Goal: Task Accomplishment & Management: Manage account settings

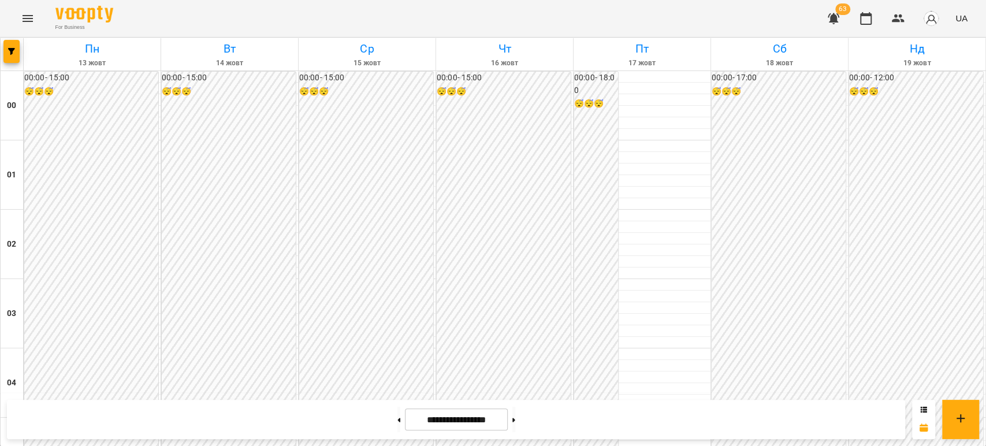
scroll to position [1091, 0]
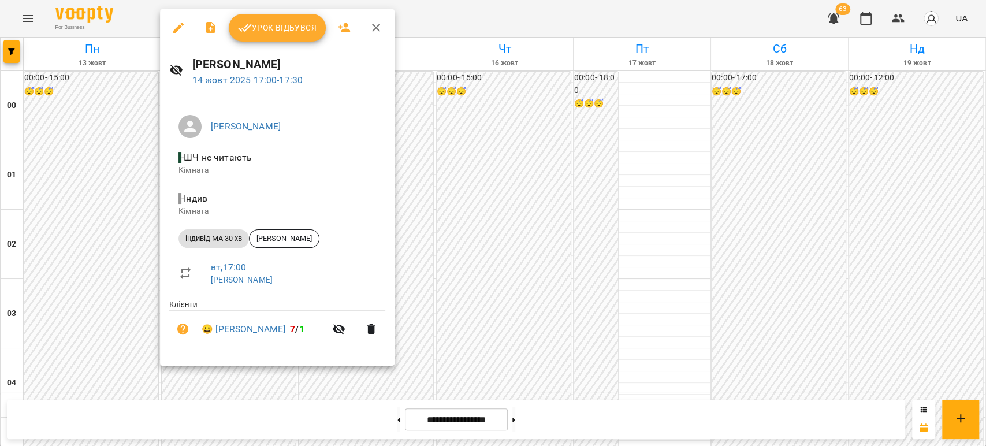
click at [91, 202] on div at bounding box center [493, 223] width 986 height 446
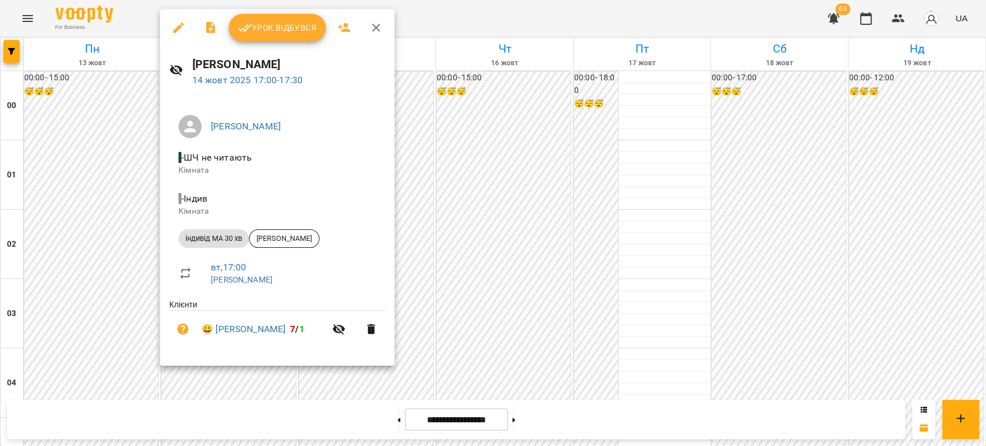
click at [118, 170] on div at bounding box center [493, 223] width 986 height 446
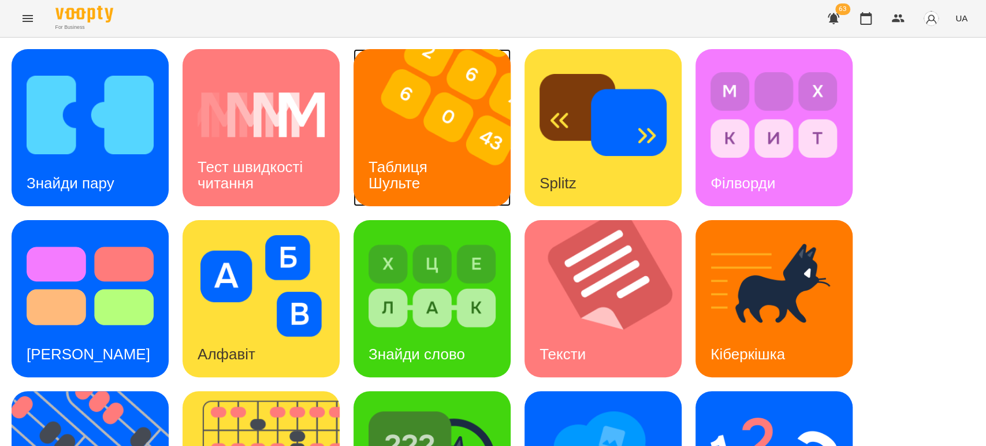
click at [432, 152] on div "Таблиця Шульте" at bounding box center [399, 175] width 93 height 62
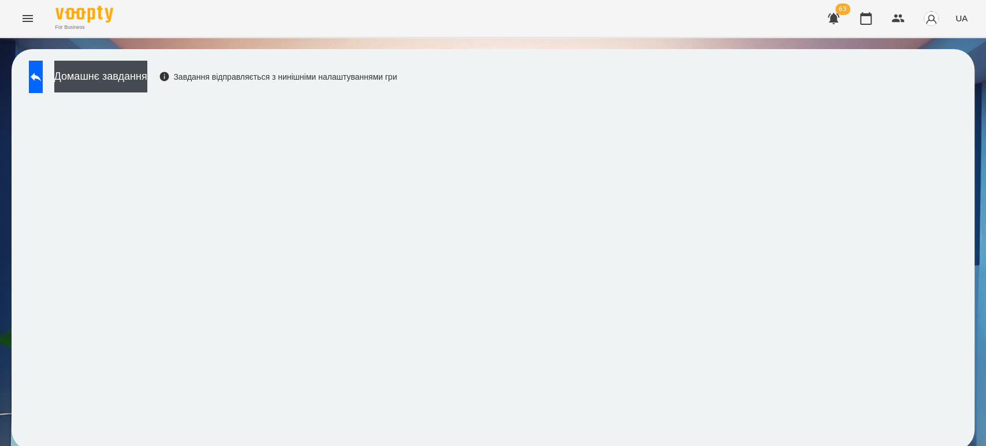
click at [47, 58] on div "Домашнє завдання Завдання відправляється з нинішніми налаштуваннями гри" at bounding box center [493, 249] width 963 height 401
click at [43, 66] on button at bounding box center [36, 77] width 14 height 32
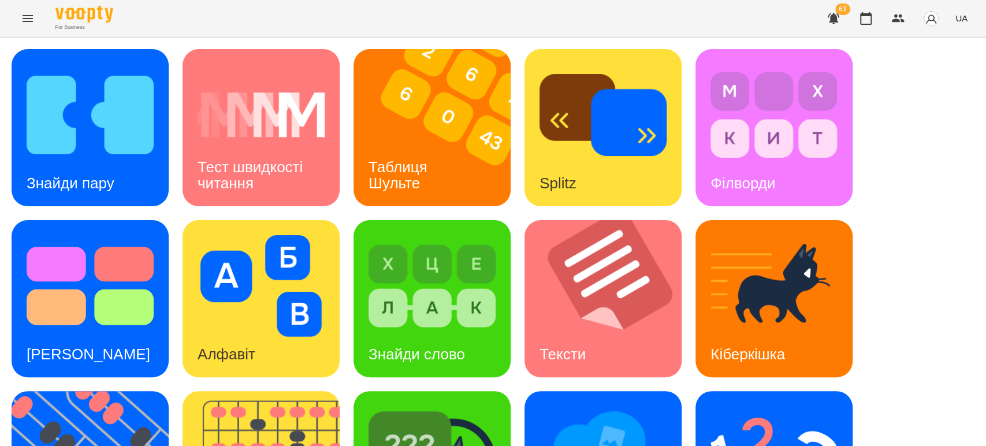
click at [954, 147] on div "Знайди пару Тест швидкості читання Таблиця Шульте Splitz Філворди Тест Струпа А…" at bounding box center [493, 384] width 963 height 670
click at [907, 159] on div "Знайди пару Тест швидкості читання Таблиця Шульте Splitz Філворди Тест Струпа А…" at bounding box center [493, 384] width 963 height 670
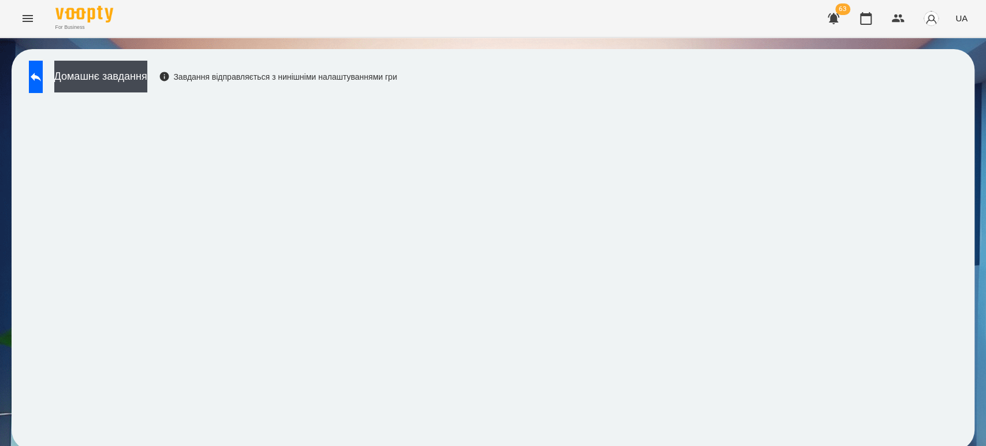
scroll to position [5, 0]
click at [43, 70] on icon at bounding box center [36, 77] width 14 height 14
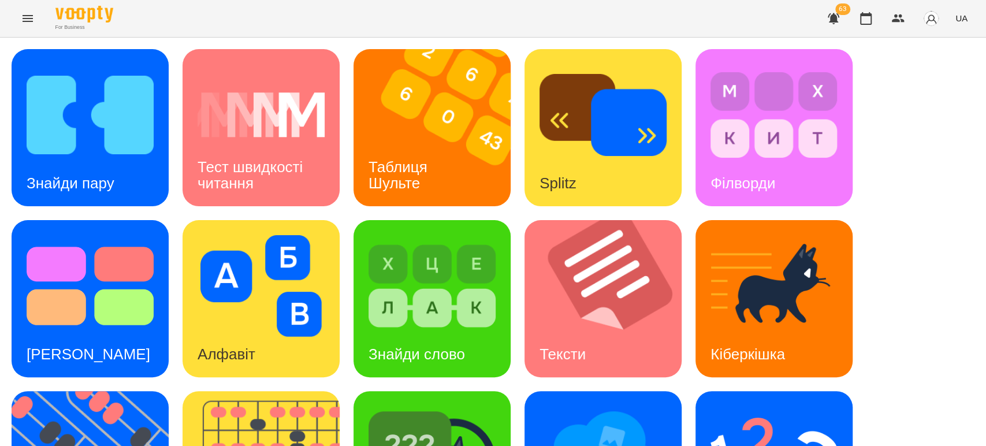
scroll to position [197, 0]
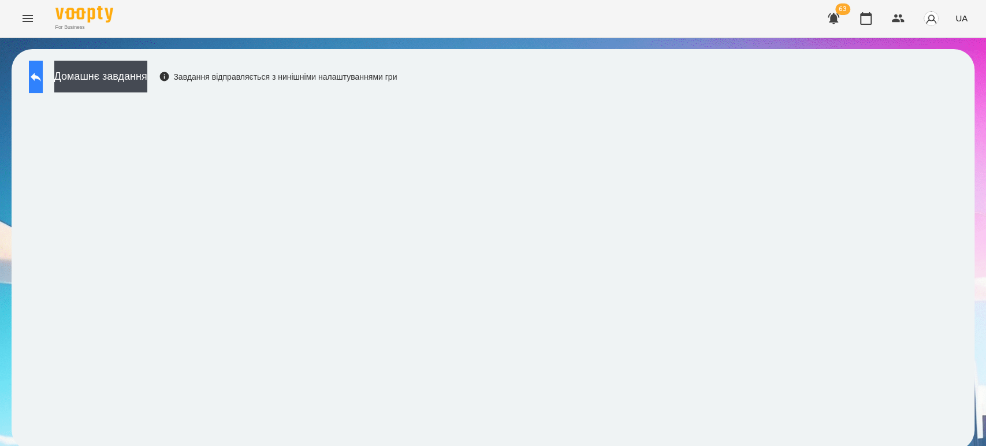
click at [41, 75] on icon at bounding box center [36, 77] width 10 height 9
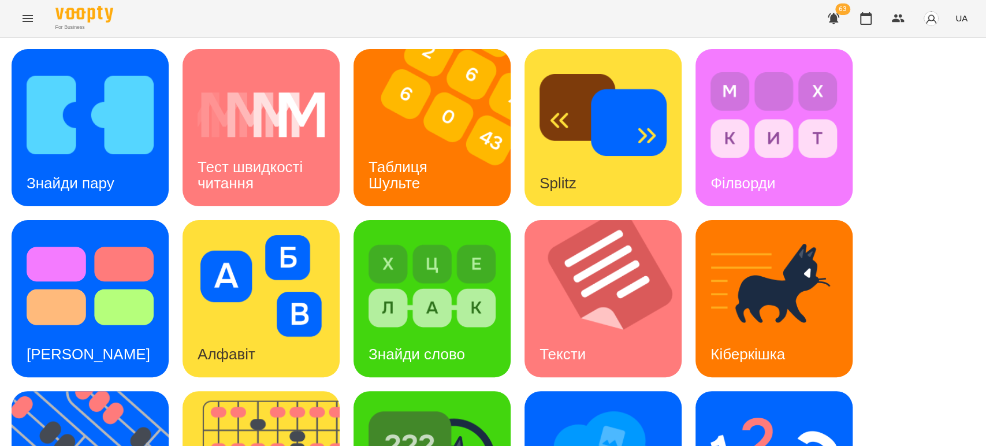
scroll to position [284, 0]
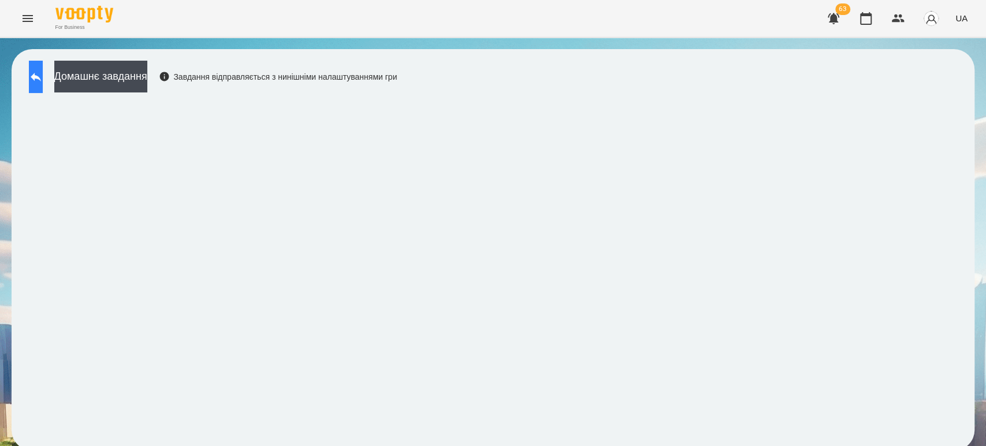
click at [43, 73] on icon at bounding box center [36, 77] width 14 height 14
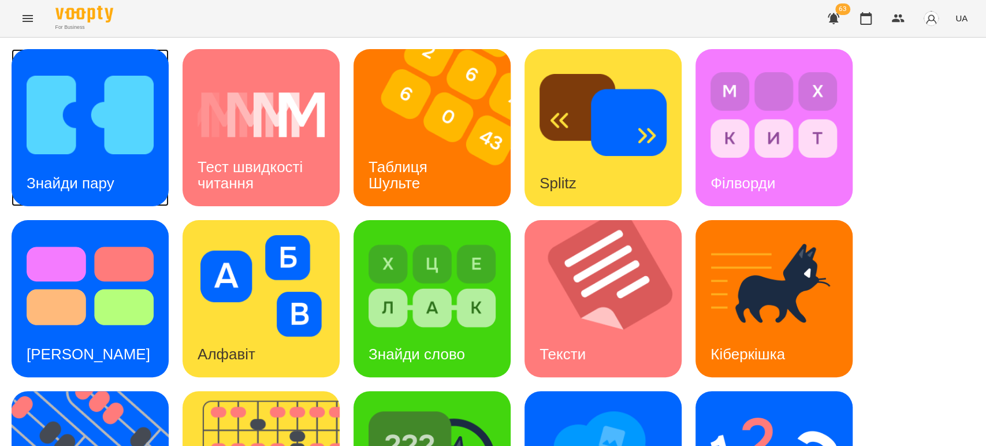
click at [62, 147] on img at bounding box center [90, 115] width 127 height 102
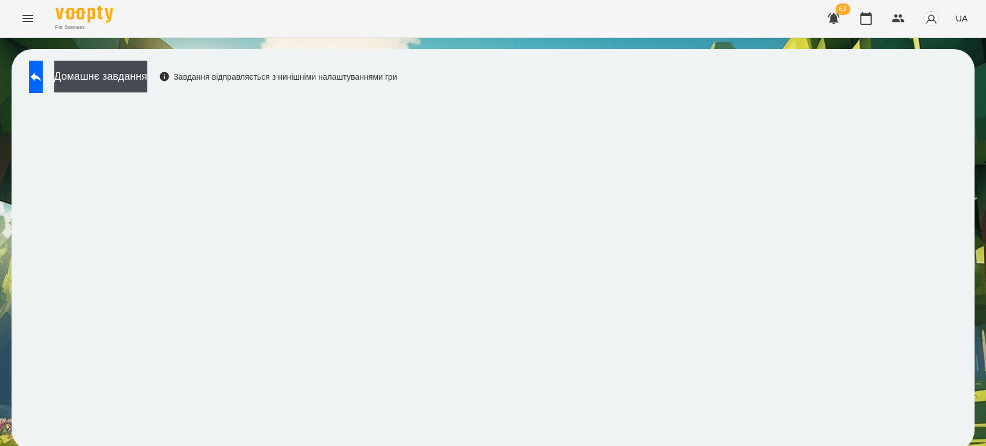
scroll to position [5, 0]
click at [43, 70] on icon at bounding box center [36, 77] width 14 height 14
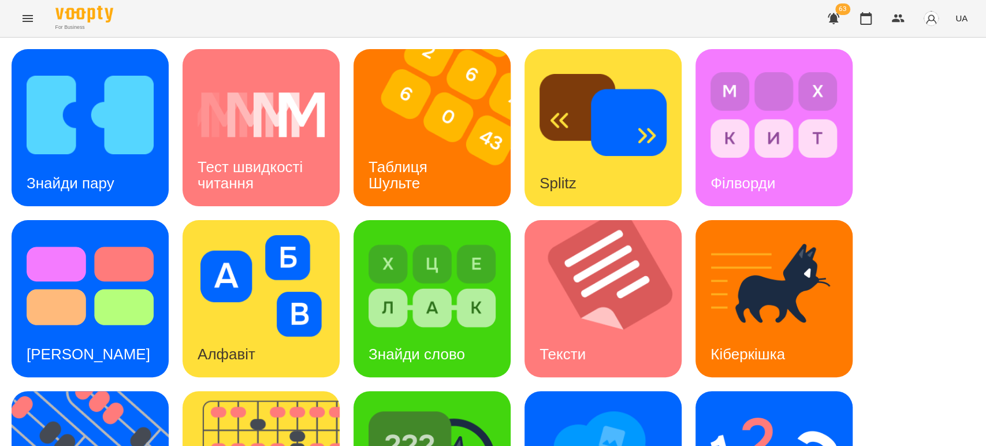
scroll to position [197, 0]
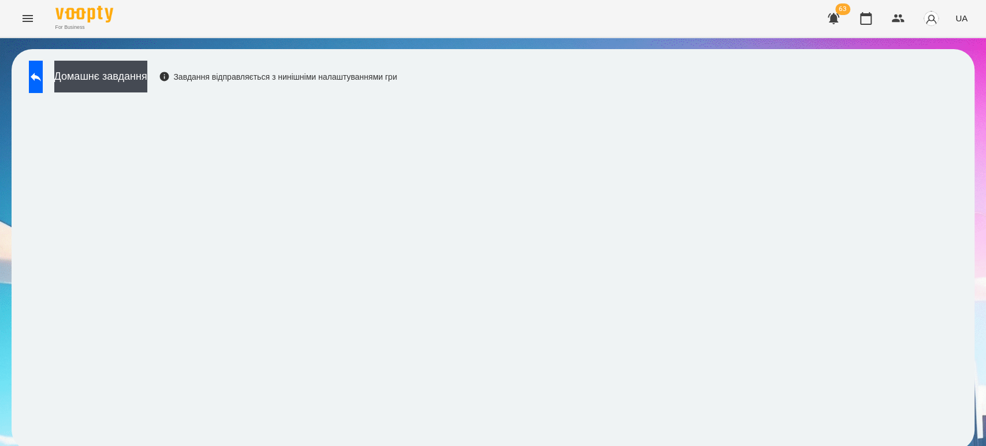
scroll to position [5, 0]
click at [43, 70] on icon at bounding box center [36, 77] width 14 height 14
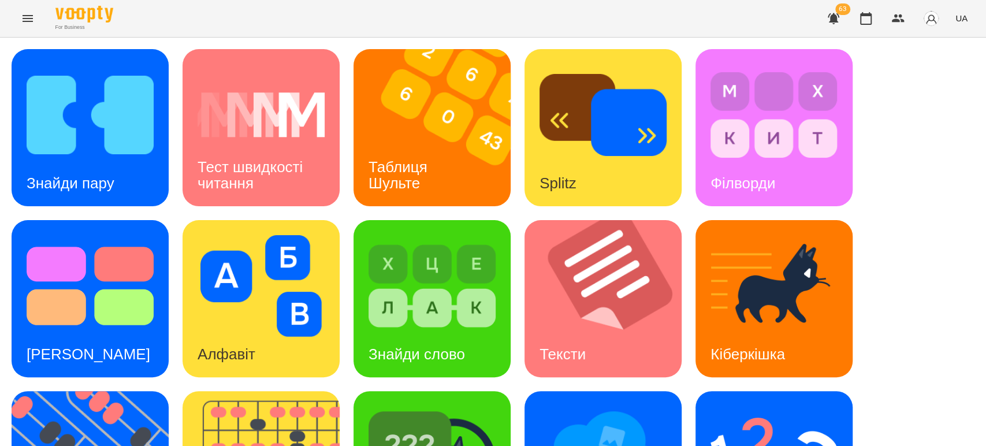
scroll to position [69, 0]
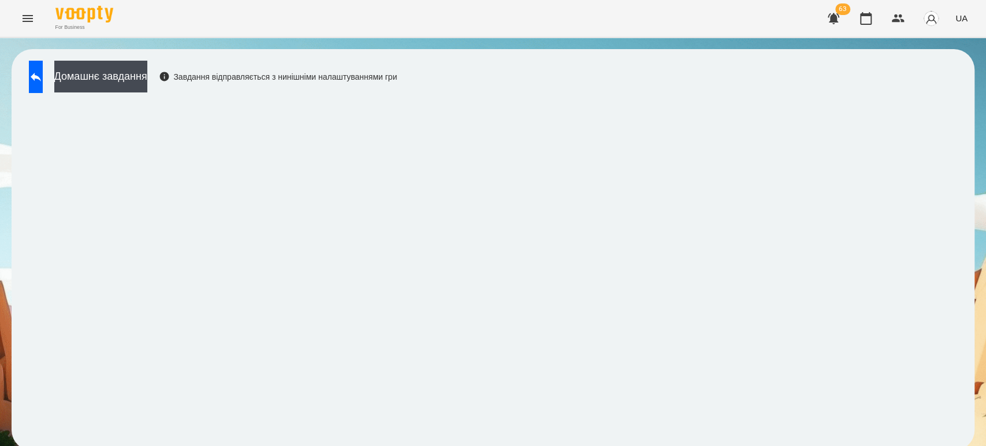
scroll to position [5, 0]
click at [42, 79] on button at bounding box center [36, 77] width 14 height 32
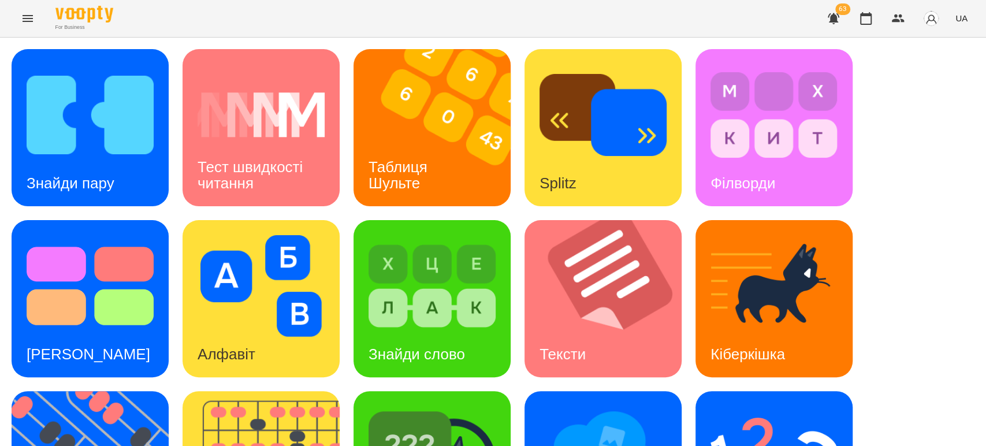
scroll to position [133, 0]
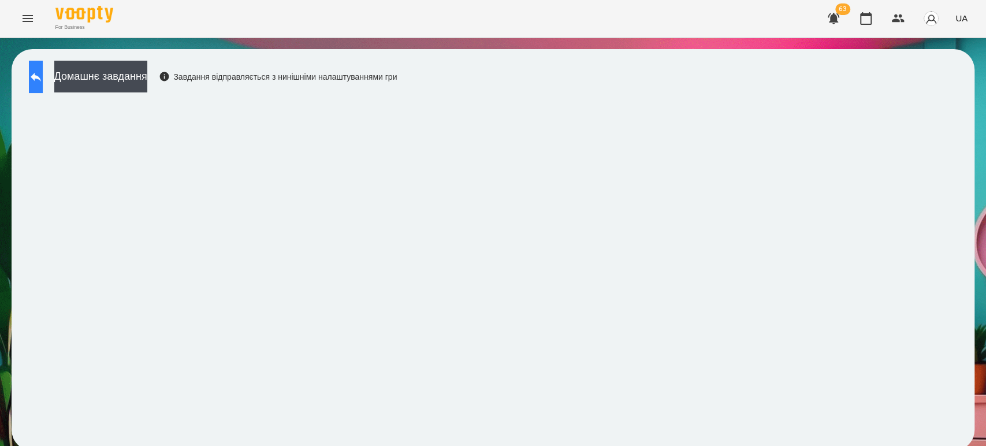
click at [43, 79] on icon at bounding box center [36, 77] width 14 height 14
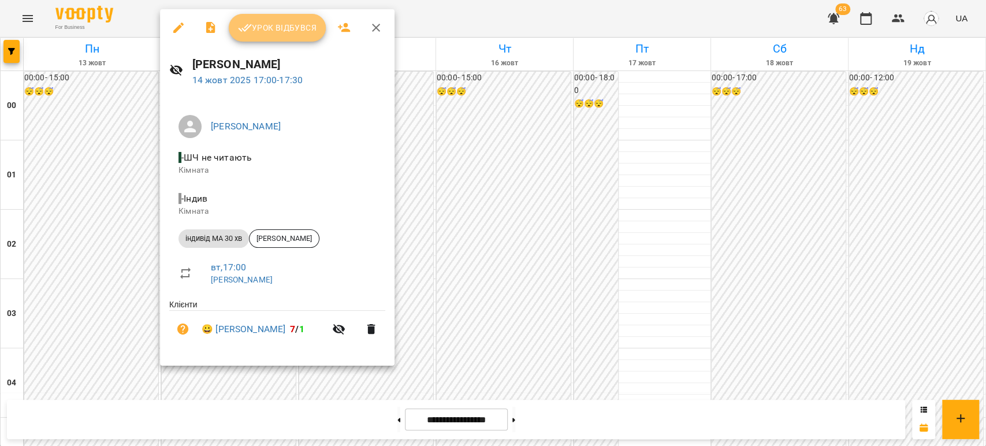
click at [257, 34] on span "Урок відбувся" at bounding box center [277, 28] width 79 height 14
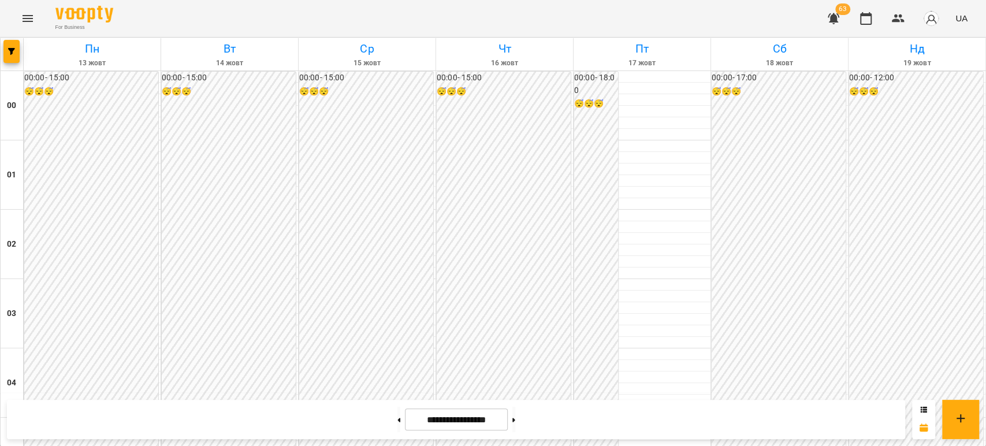
scroll to position [1155, 0]
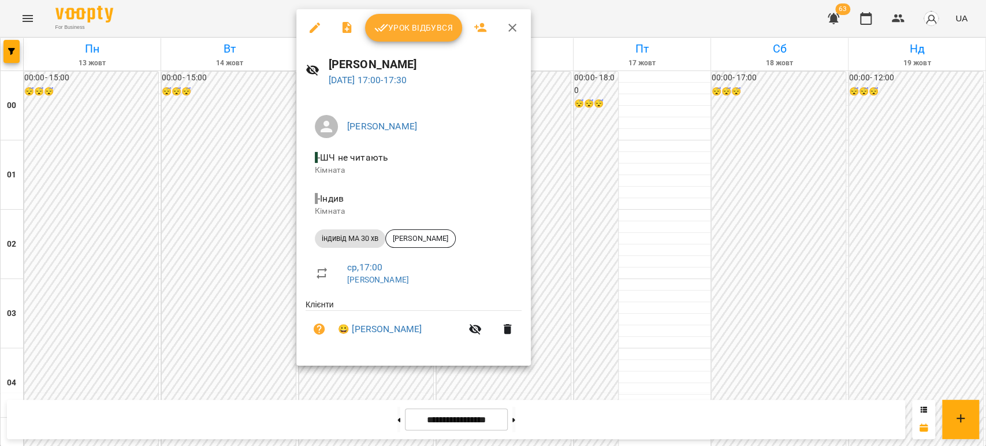
click at [426, 248] on li "індивід МА 30 хв [PERSON_NAME]" at bounding box center [414, 239] width 216 height 28
click at [423, 244] on div "[PERSON_NAME]" at bounding box center [420, 238] width 70 height 18
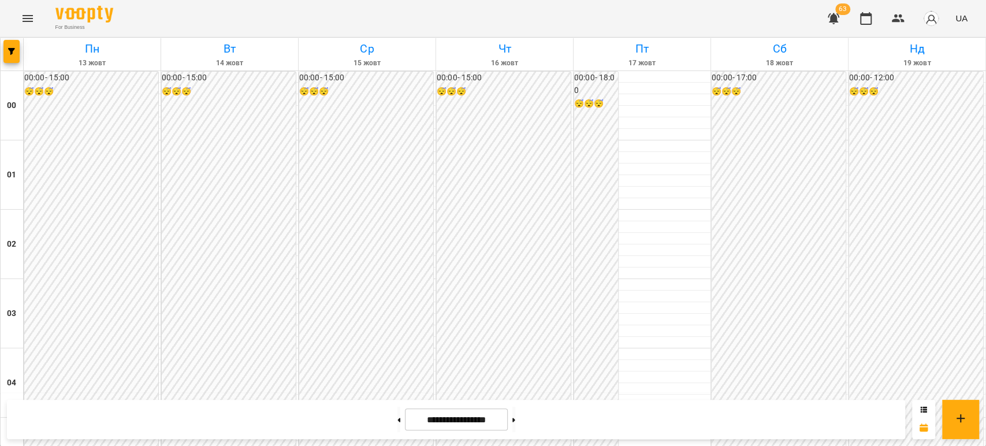
scroll to position [1155, 0]
